Goal: Book appointment/travel/reservation

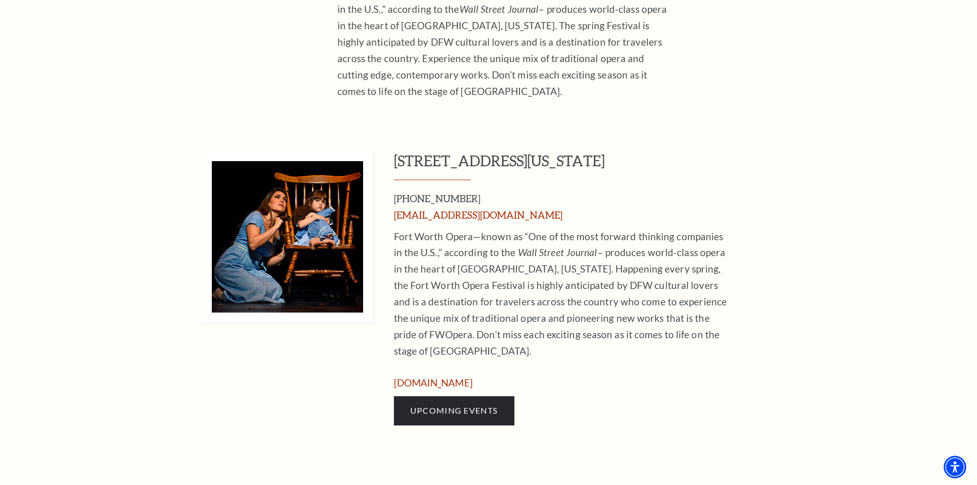
scroll to position [513, 0]
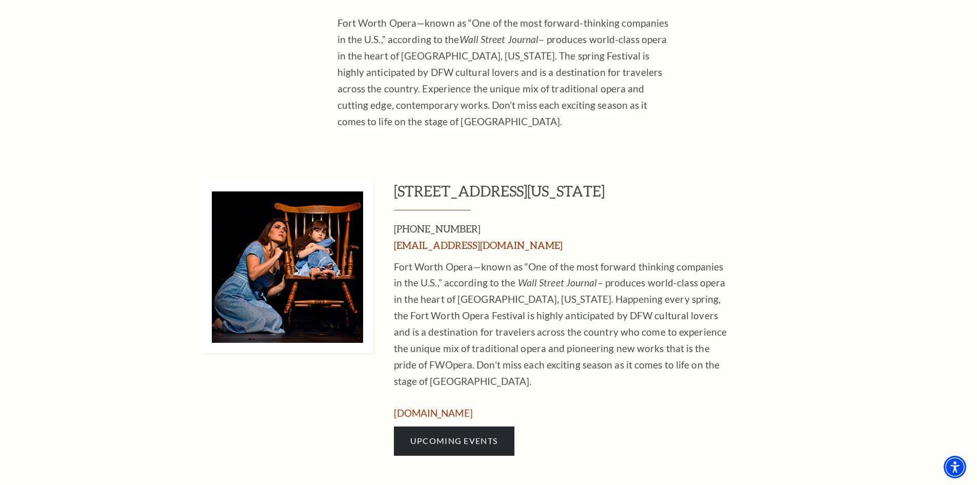
click at [306, 292] on img at bounding box center [288, 267] width 172 height 172
click at [437, 436] on span "Upcoming Events" at bounding box center [453, 441] width 87 height 10
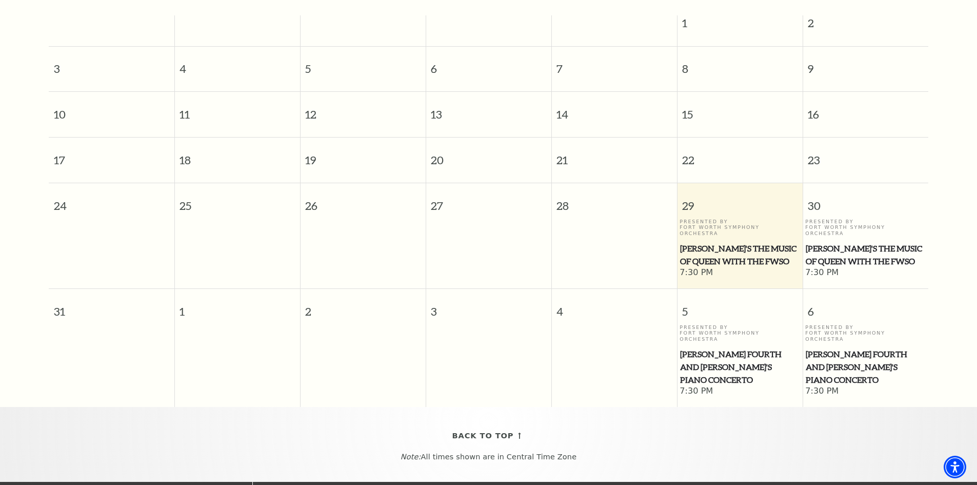
scroll to position [308, 0]
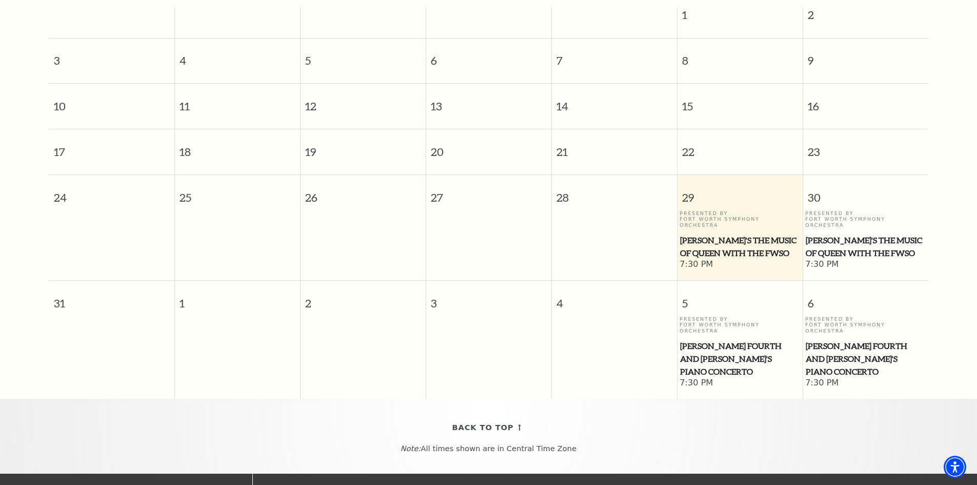
click at [874, 259] on span "7:30 PM" at bounding box center [866, 264] width 121 height 11
click at [871, 234] on span "Windborne's The Music of Queen with the FWSO" at bounding box center [866, 246] width 120 height 25
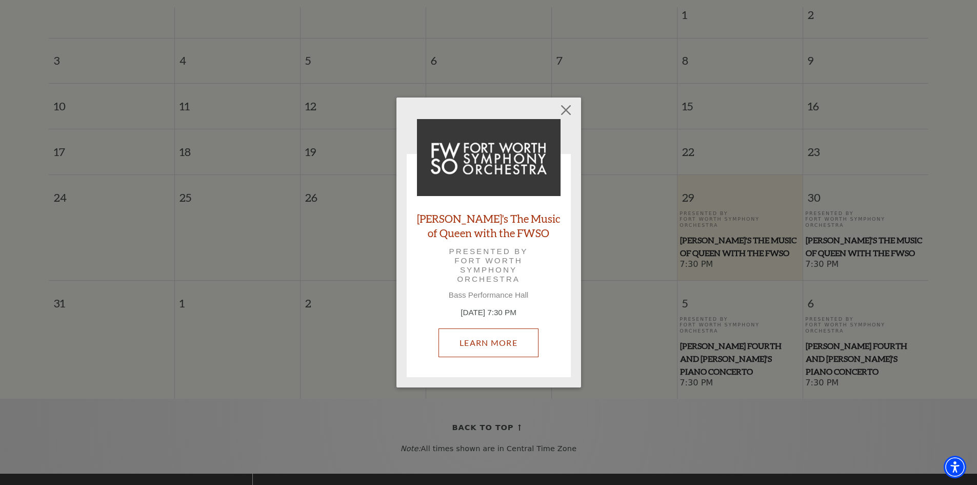
click at [486, 348] on link "Learn More" at bounding box center [489, 342] width 100 height 29
